Goal: Information Seeking & Learning: Learn about a topic

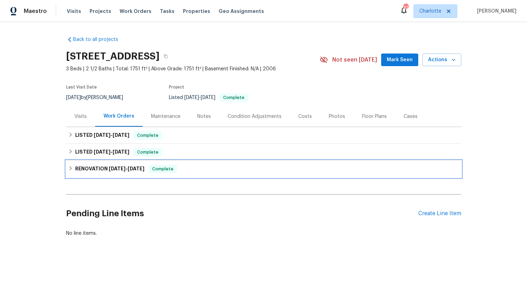
click at [104, 168] on h6 "RENOVATION [DATE] - [DATE]" at bounding box center [109, 169] width 69 height 8
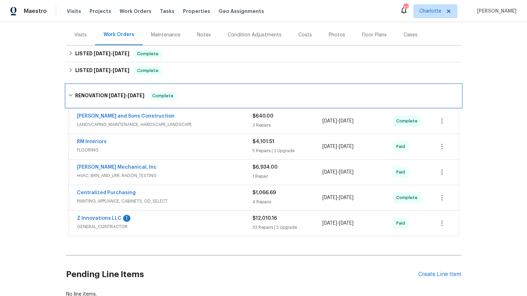
scroll to position [85, 0]
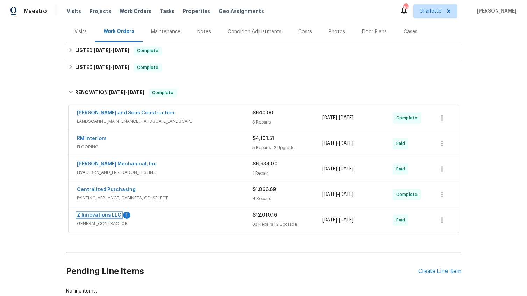
click at [114, 216] on link "Z Innovations LLC" at bounding box center [99, 215] width 44 height 5
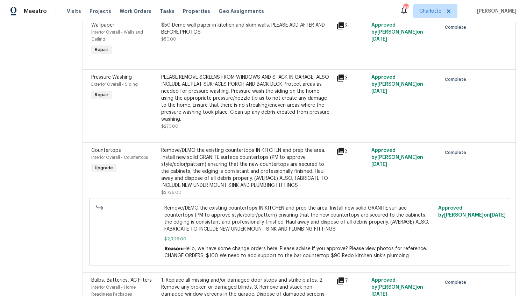
scroll to position [439, 0]
click at [342, 152] on icon at bounding box center [340, 150] width 7 height 7
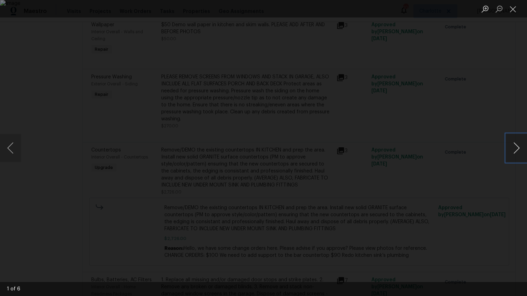
click at [518, 148] on button "Next image" at bounding box center [516, 148] width 21 height 28
click at [11, 148] on button "Previous image" at bounding box center [10, 148] width 21 height 28
click at [512, 8] on button "Close lightbox" at bounding box center [513, 9] width 14 height 12
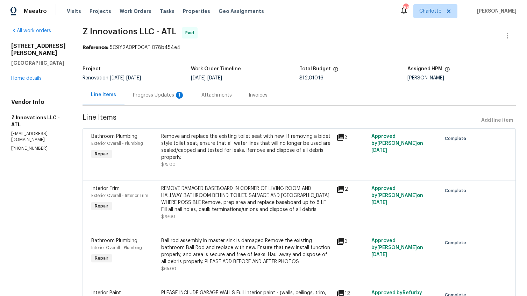
scroll to position [0, 0]
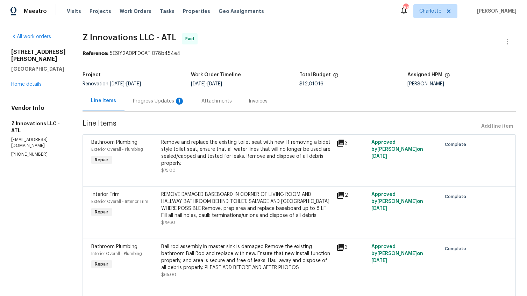
click at [258, 101] on div "Invoices" at bounding box center [258, 101] width 19 height 7
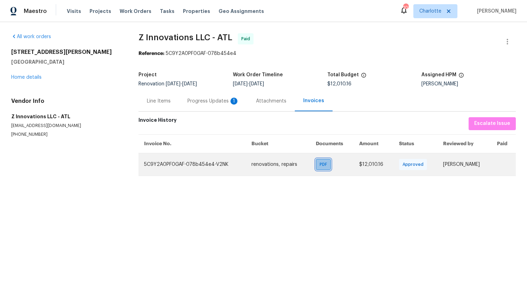
click at [322, 167] on span "PDF" at bounding box center [325, 164] width 10 height 7
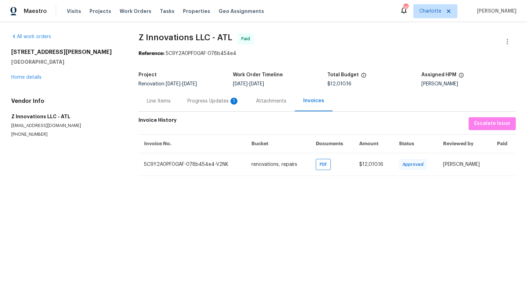
click at [158, 100] on div "Line Items" at bounding box center [159, 101] width 24 height 7
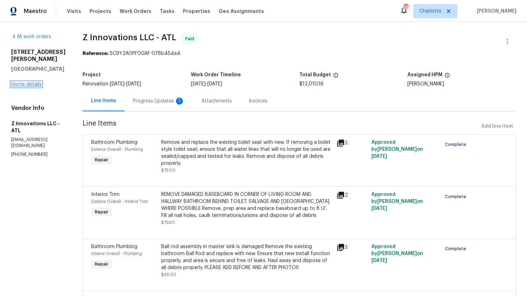
click at [30, 84] on link "Home details" at bounding box center [26, 84] width 30 height 5
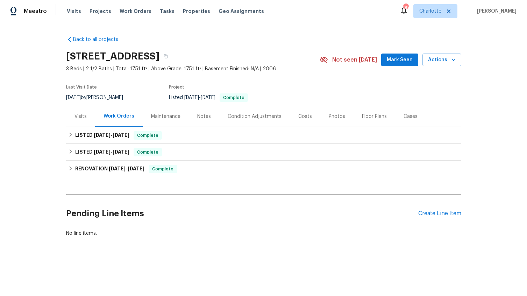
click at [368, 118] on div "Floor Plans" at bounding box center [374, 116] width 25 height 7
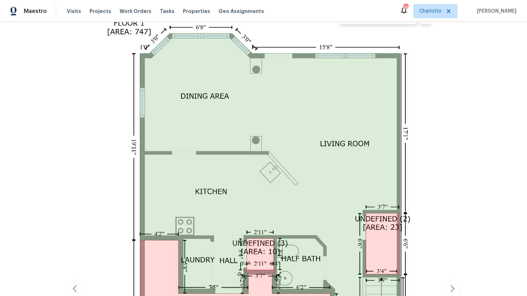
scroll to position [149, 0]
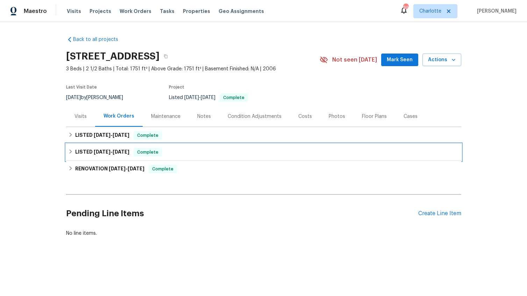
click at [85, 153] on h6 "LISTED 7/23/25 - 7/24/25" at bounding box center [102, 152] width 54 height 8
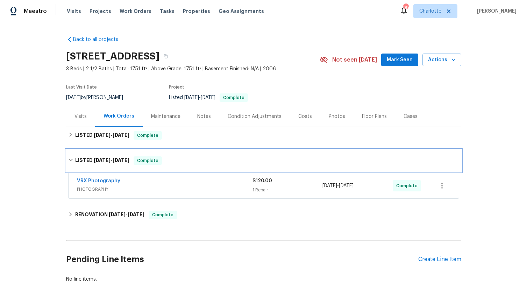
click at [85, 153] on div "LISTED 7/23/25 - 7/24/25 Complete" at bounding box center [263, 160] width 395 height 22
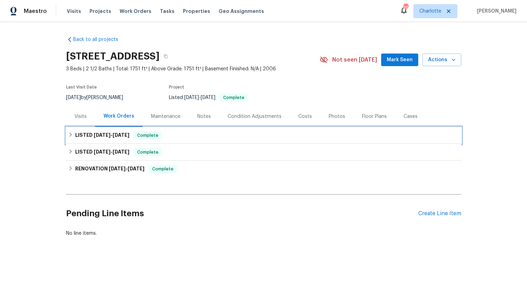
click at [87, 136] on h6 "LISTED 7/28/25 - 7/31/25" at bounding box center [102, 135] width 54 height 8
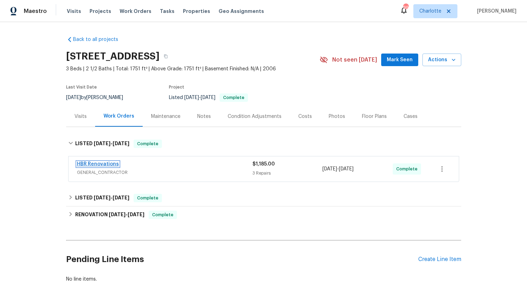
click at [91, 164] on link "HBR Renovations" at bounding box center [98, 164] width 42 height 5
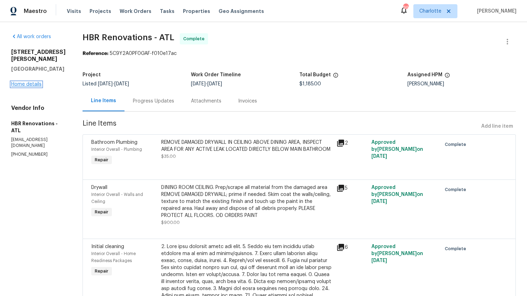
click at [32, 85] on link "Home details" at bounding box center [26, 84] width 30 height 5
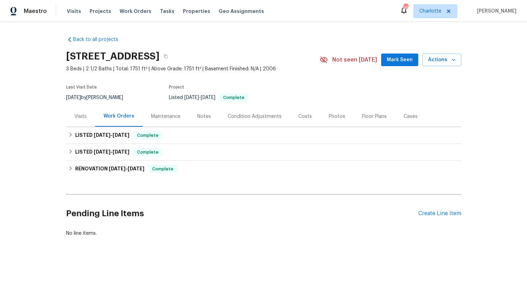
click at [329, 115] on div "Photos" at bounding box center [337, 116] width 16 height 7
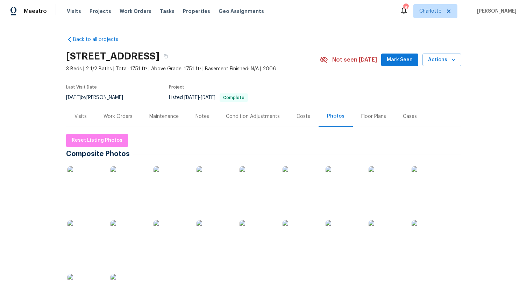
click at [93, 193] on img at bounding box center [85, 183] width 35 height 35
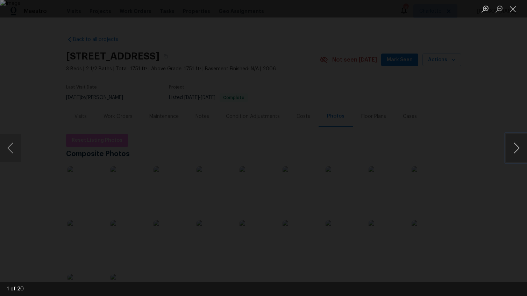
click at [516, 147] on button "Next image" at bounding box center [516, 148] width 21 height 28
click at [515, 151] on button "Next image" at bounding box center [516, 148] width 21 height 28
click at [515, 153] on button "Next image" at bounding box center [516, 148] width 21 height 28
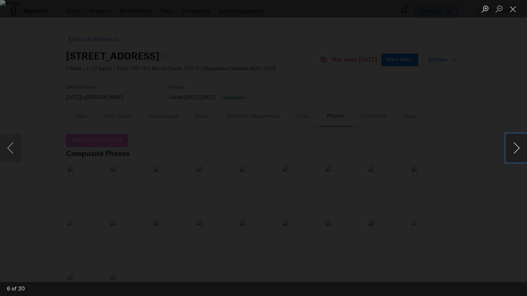
click at [515, 153] on button "Next image" at bounding box center [516, 148] width 21 height 28
click at [515, 146] on button "Next image" at bounding box center [516, 148] width 21 height 28
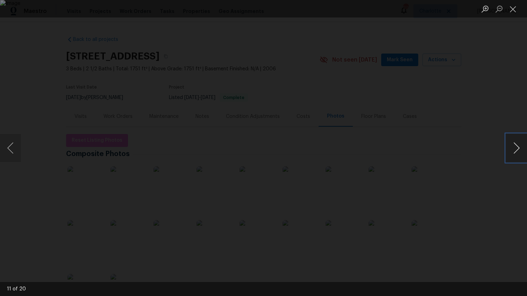
click at [515, 146] on button "Next image" at bounding box center [516, 148] width 21 height 28
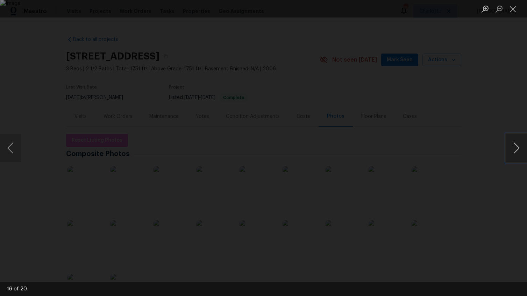
click at [515, 146] on button "Next image" at bounding box center [516, 148] width 21 height 28
click at [511, 148] on button "Next image" at bounding box center [516, 148] width 21 height 28
click at [514, 9] on button "Close lightbox" at bounding box center [513, 9] width 14 height 12
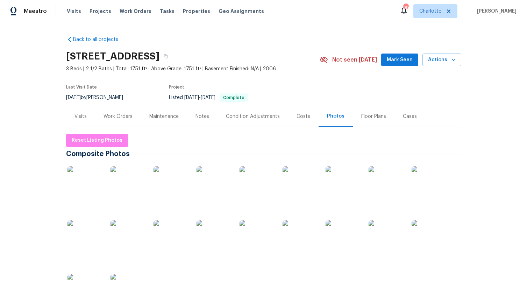
click at [387, 185] on img at bounding box center [386, 183] width 35 height 35
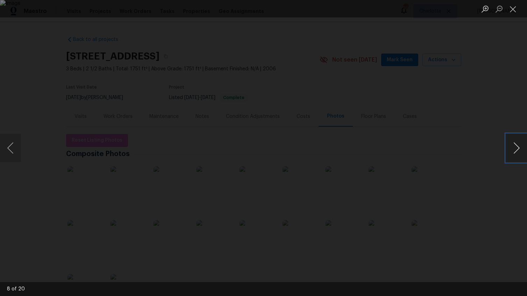
click at [514, 150] on button "Next image" at bounding box center [516, 148] width 21 height 28
click at [514, 8] on button "Close lightbox" at bounding box center [513, 9] width 14 height 12
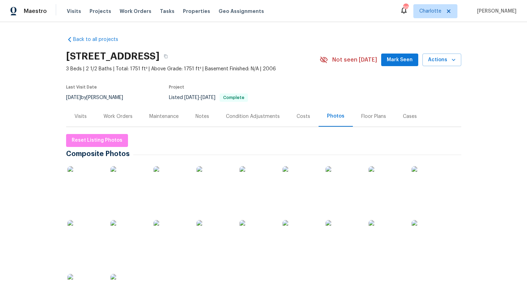
click at [368, 115] on div "Floor Plans" at bounding box center [373, 116] width 25 height 7
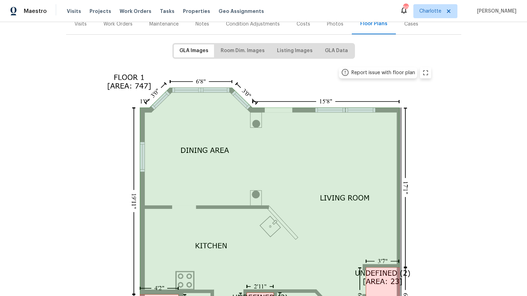
scroll to position [93, 0]
click at [252, 51] on span "Room Dim. Images" at bounding box center [243, 50] width 44 height 9
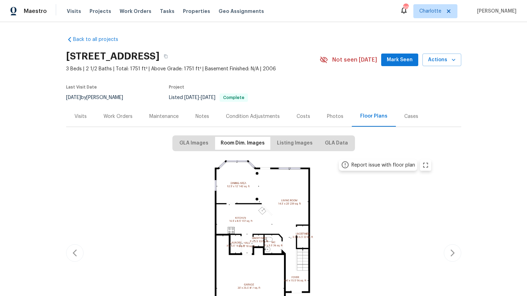
click at [268, 214] on img at bounding box center [264, 251] width 344 height 193
click at [426, 164] on icon "zoom in" at bounding box center [426, 165] width 8 height 8
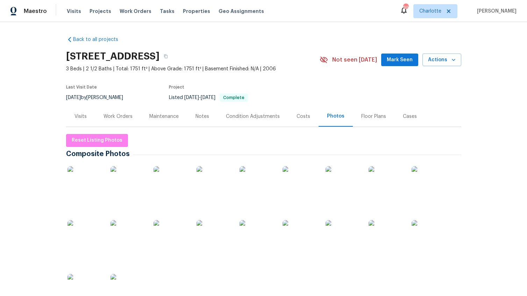
click at [118, 118] on div "Work Orders" at bounding box center [118, 116] width 29 height 7
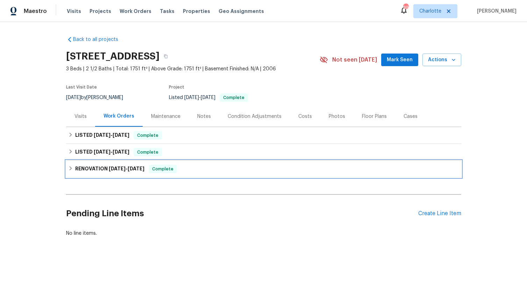
click at [117, 168] on span "[DATE]" at bounding box center [117, 168] width 17 height 5
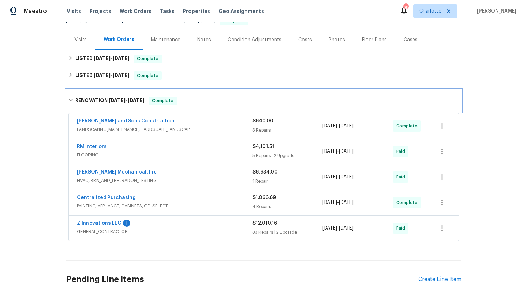
scroll to position [131, 0]
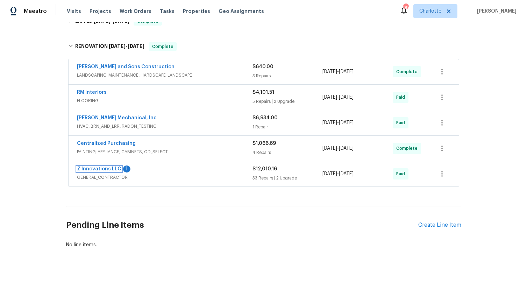
click at [114, 168] on link "Z Innovations LLC" at bounding box center [99, 169] width 44 height 5
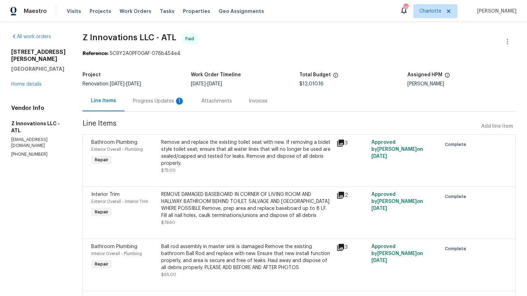
click at [155, 100] on div "Progress Updates 1" at bounding box center [159, 101] width 52 height 7
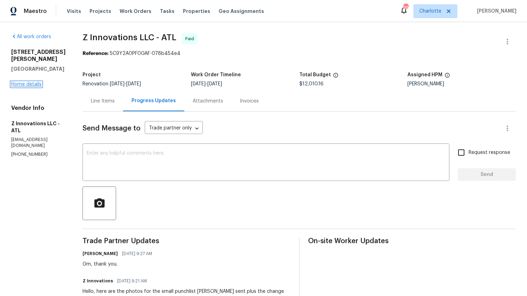
click at [25, 84] on link "Home details" at bounding box center [26, 84] width 30 height 5
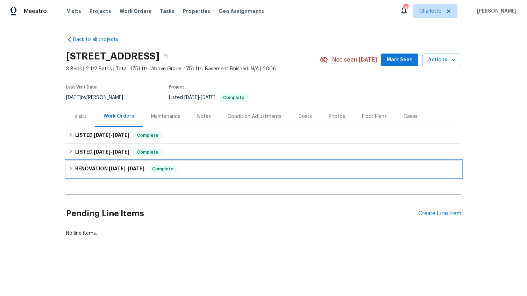
click at [102, 169] on h6 "RENOVATION [DATE] - [DATE]" at bounding box center [109, 169] width 69 height 8
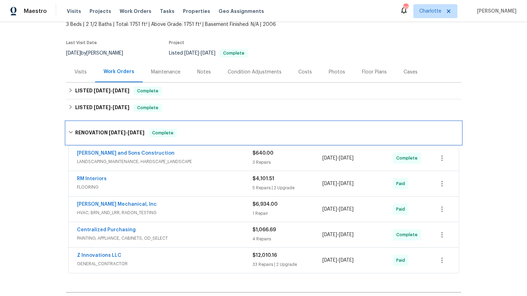
scroll to position [48, 0]
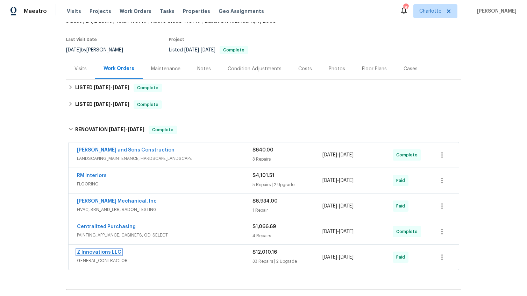
click at [104, 252] on link "Z Innovations LLC" at bounding box center [99, 252] width 44 height 5
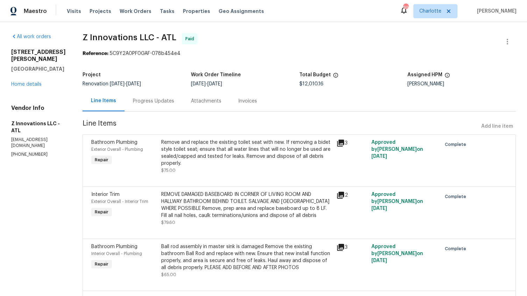
click at [211, 103] on div "Attachments" at bounding box center [206, 101] width 30 height 7
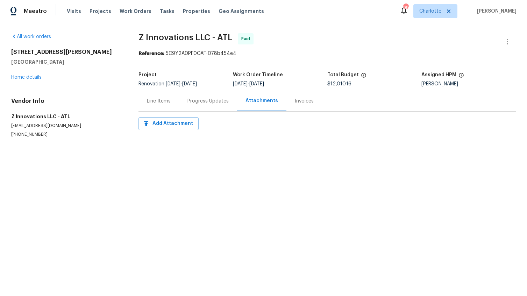
click at [217, 102] on div "Progress Updates" at bounding box center [208, 101] width 41 height 7
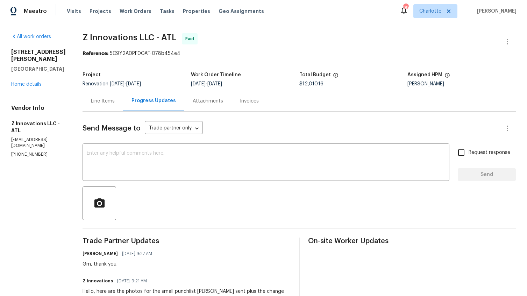
click at [105, 103] on div "Line Items" at bounding box center [103, 101] width 24 height 7
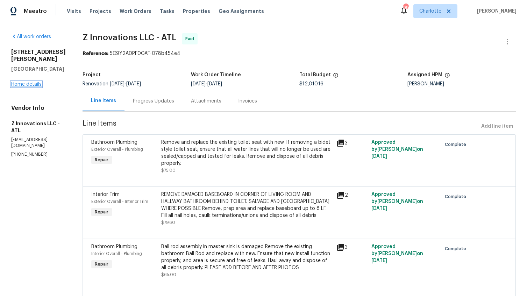
click at [38, 83] on link "Home details" at bounding box center [26, 84] width 30 height 5
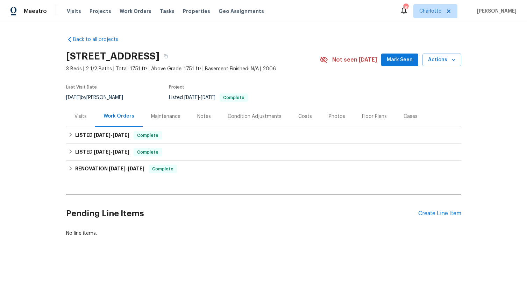
drag, startPoint x: 330, startPoint y: 116, endPoint x: 332, endPoint y: 121, distance: 5.5
click at [330, 116] on div "Photos" at bounding box center [337, 116] width 16 height 7
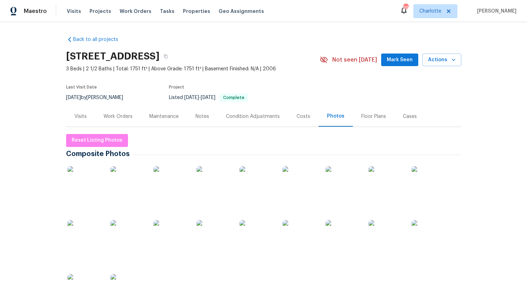
click at [395, 186] on img at bounding box center [386, 183] width 35 height 35
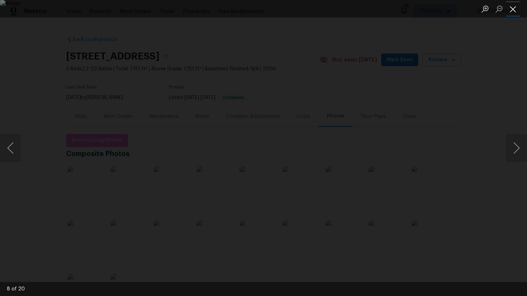
click at [511, 10] on button "Close lightbox" at bounding box center [513, 9] width 14 height 12
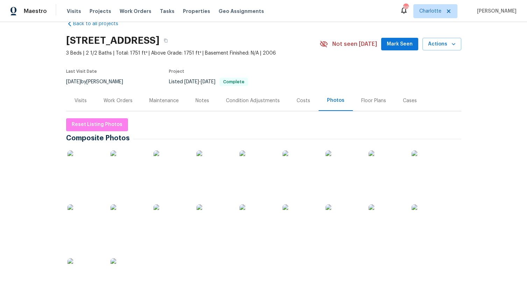
scroll to position [16, 0]
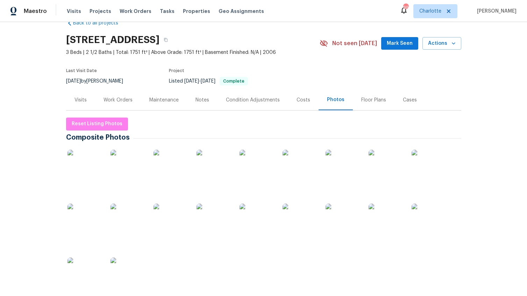
click at [383, 219] on img at bounding box center [386, 221] width 35 height 35
